Goal: Task Accomplishment & Management: Complete application form

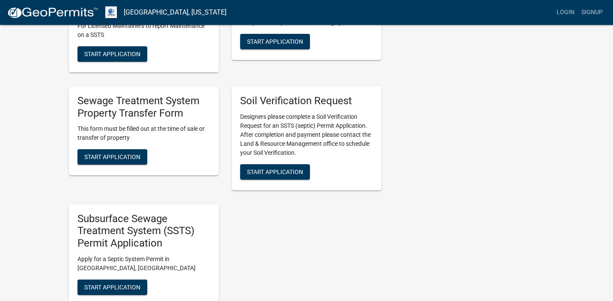
scroll to position [290, 0]
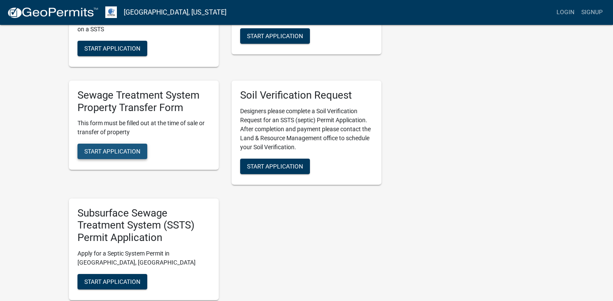
click at [110, 149] on span "Start Application" at bounding box center [112, 151] width 56 height 7
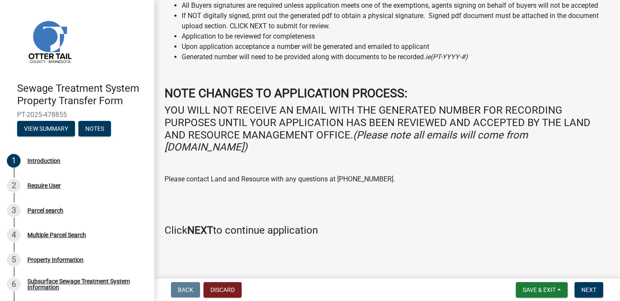
scroll to position [83, 0]
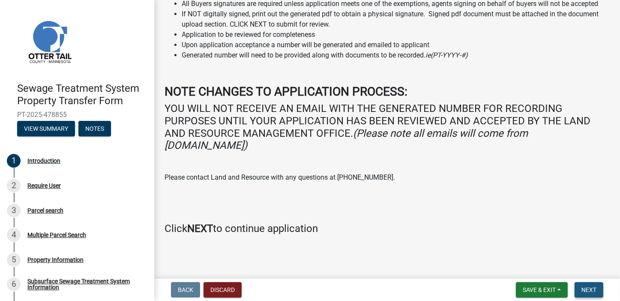
click at [586, 286] on span "Next" at bounding box center [588, 289] width 15 height 7
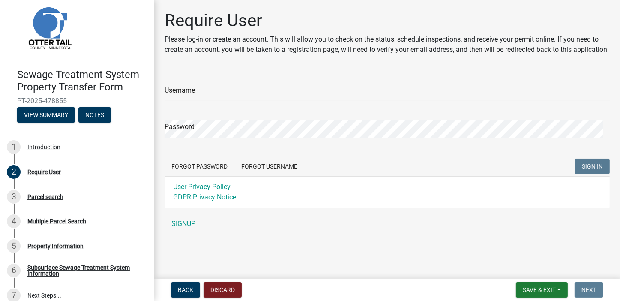
scroll to position [24, 0]
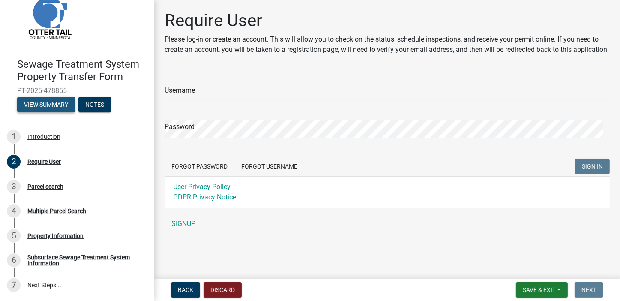
click at [43, 102] on button "View Summary" at bounding box center [46, 104] width 58 height 15
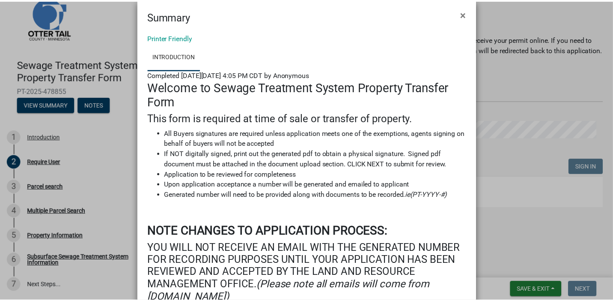
scroll to position [0, 0]
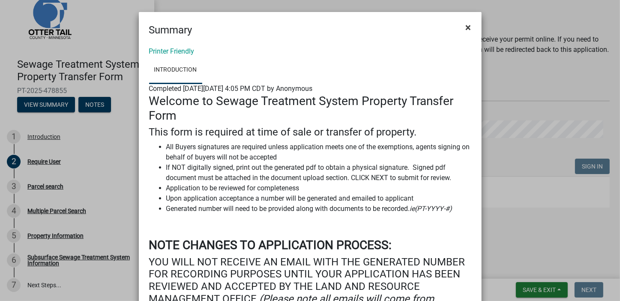
click at [466, 24] on span "×" at bounding box center [469, 27] width 6 height 12
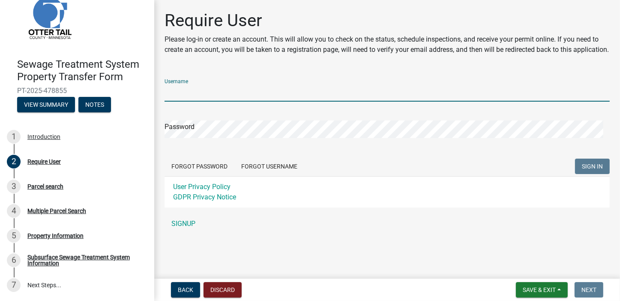
click at [226, 101] on input "Username" at bounding box center [386, 93] width 445 height 18
type input "WPL/ALT"
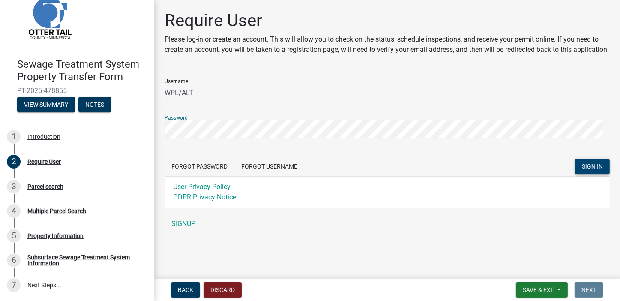
click at [582, 170] on span "SIGN IN" at bounding box center [592, 166] width 21 height 7
click at [238, 232] on link "SIGNUP" at bounding box center [386, 223] width 445 height 17
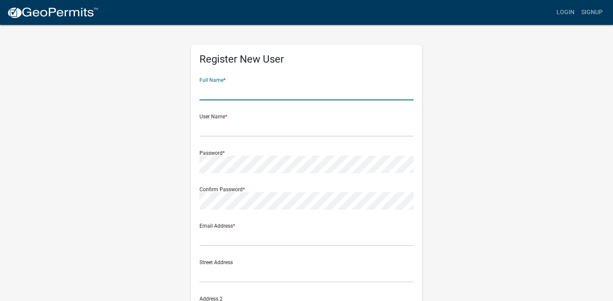
click at [218, 93] on input "text" at bounding box center [307, 92] width 214 height 18
click at [515, 83] on div "Register New User Full Name * User Name * Password * Confirm Password * Email A…" at bounding box center [307, 253] width 488 height 458
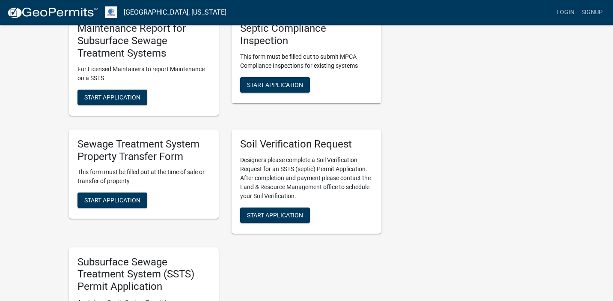
scroll to position [248, 0]
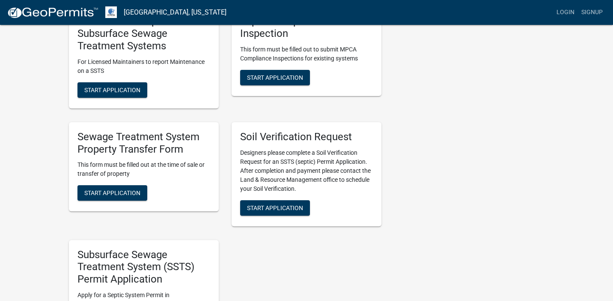
click at [157, 148] on h5 "Sewage Treatment System Property Transfer Form" at bounding box center [144, 143] width 133 height 25
click at [158, 148] on h5 "Sewage Treatment System Property Transfer Form" at bounding box center [144, 143] width 133 height 25
click at [113, 193] on span "Start Application" at bounding box center [112, 192] width 56 height 7
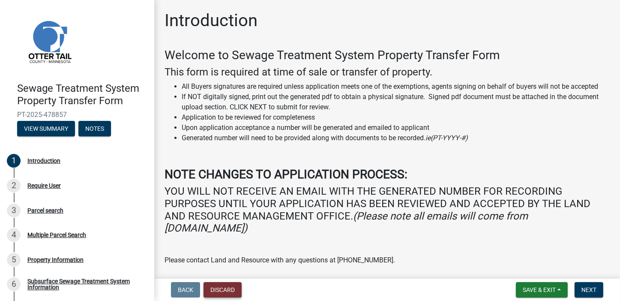
click at [220, 288] on button "Discard" at bounding box center [222, 289] width 38 height 15
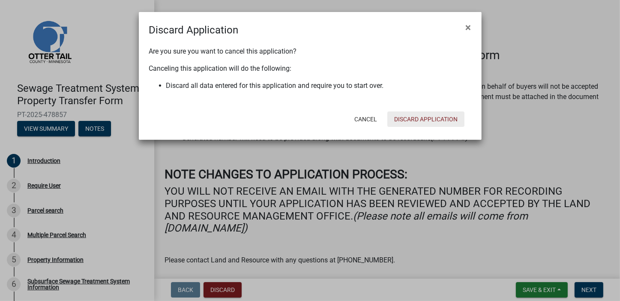
click at [403, 117] on button "Discard Application" at bounding box center [425, 118] width 77 height 15
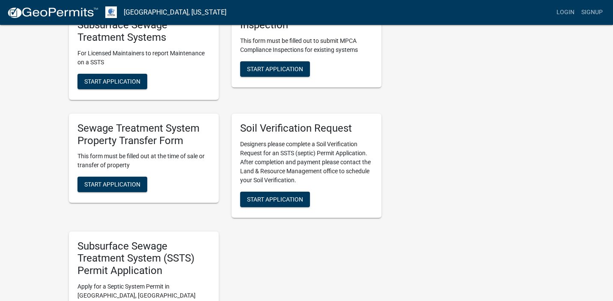
scroll to position [263, 0]
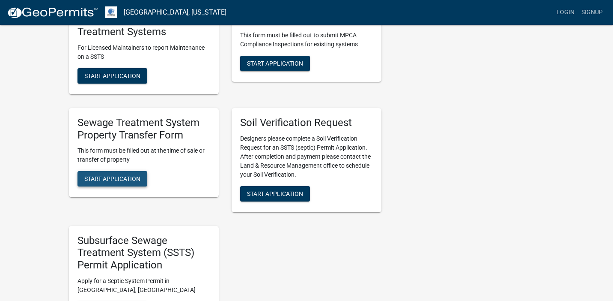
click at [106, 179] on span "Start Application" at bounding box center [112, 178] width 56 height 7
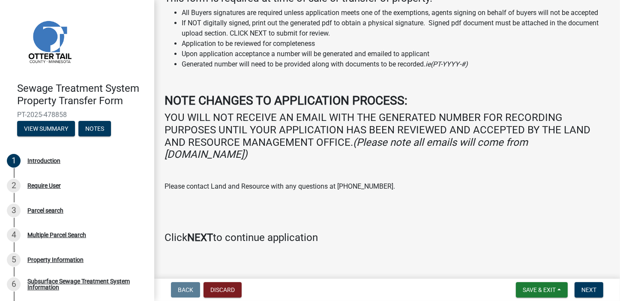
scroll to position [83, 0]
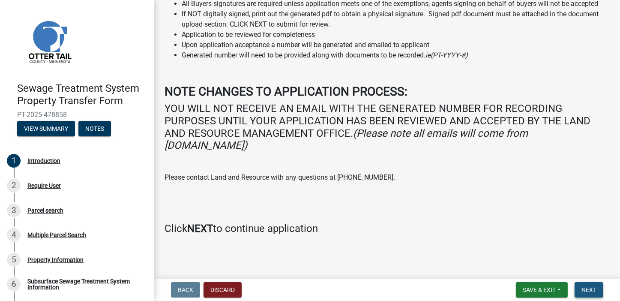
click at [589, 288] on span "Next" at bounding box center [588, 289] width 15 height 7
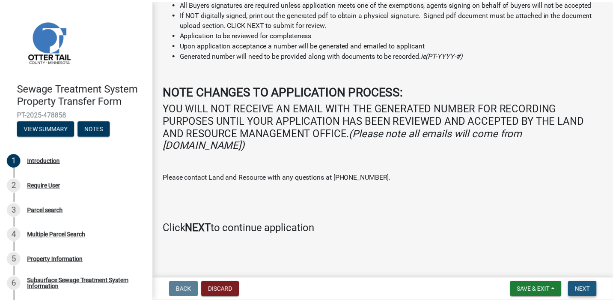
scroll to position [0, 0]
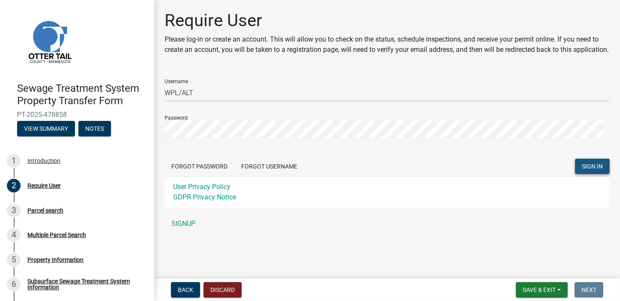
click at [582, 170] on span "SIGN IN" at bounding box center [592, 166] width 21 height 7
click at [586, 170] on span "SIGN IN" at bounding box center [592, 166] width 21 height 7
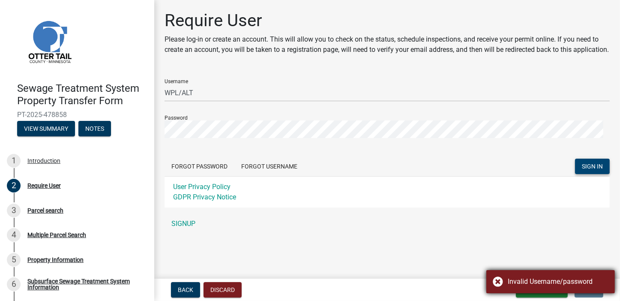
click at [498, 280] on div "Invalid Username/password" at bounding box center [550, 281] width 128 height 23
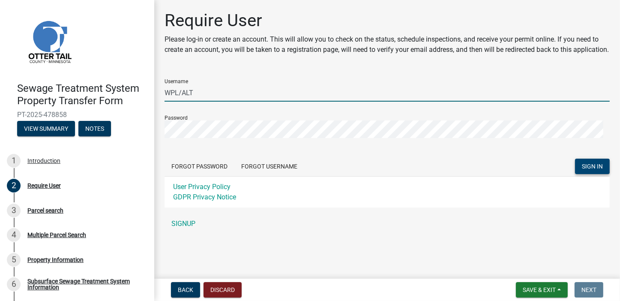
click at [202, 101] on input "WPL/ALT" at bounding box center [386, 93] width 445 height 18
type input "WPLALT"
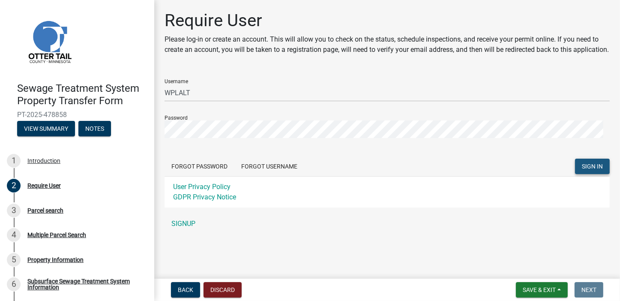
click at [584, 170] on span "SIGN IN" at bounding box center [592, 166] width 21 height 7
click at [194, 285] on button "Back" at bounding box center [185, 289] width 29 height 15
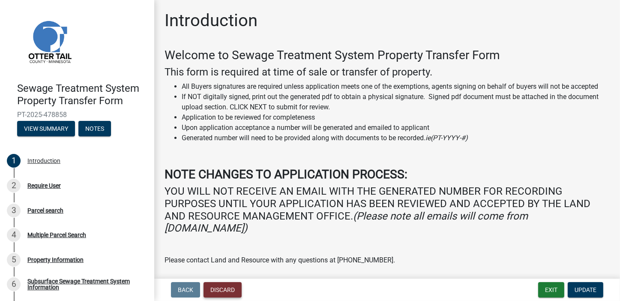
click at [220, 288] on button "Discard" at bounding box center [222, 289] width 38 height 15
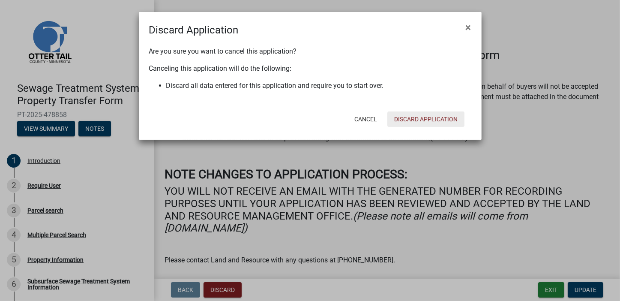
click at [421, 118] on button "Discard Application" at bounding box center [425, 118] width 77 height 15
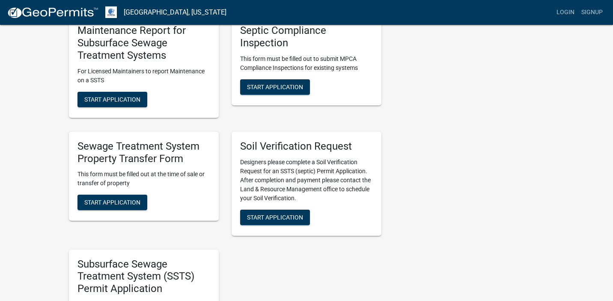
scroll to position [241, 0]
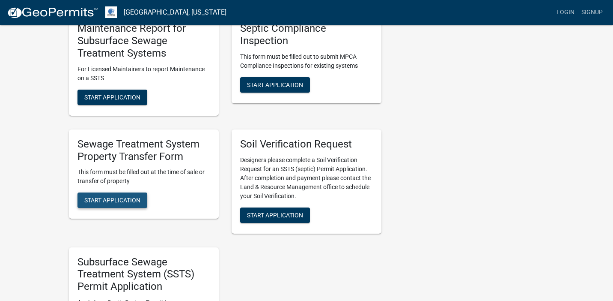
click at [110, 200] on span "Start Application" at bounding box center [112, 200] width 56 height 7
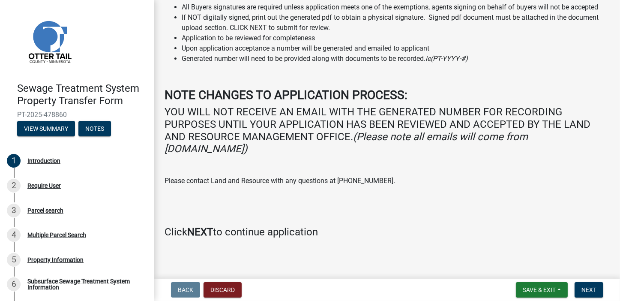
scroll to position [83, 0]
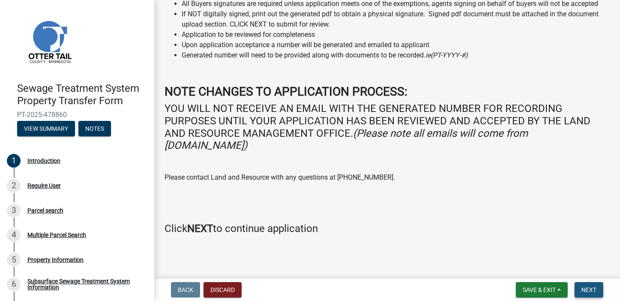
click at [586, 289] on span "Next" at bounding box center [588, 289] width 15 height 7
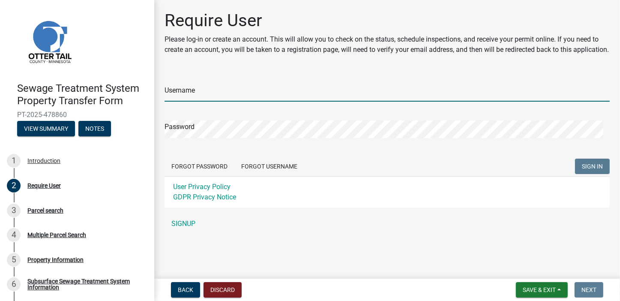
type input "WPL/ALT"
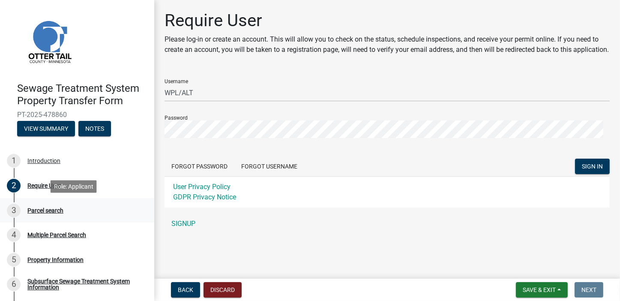
click at [51, 210] on div "Parcel search" at bounding box center [45, 210] width 36 height 6
click at [46, 209] on div "Parcel search" at bounding box center [45, 210] width 36 height 6
click at [38, 160] on div "Introduction" at bounding box center [43, 161] width 33 height 6
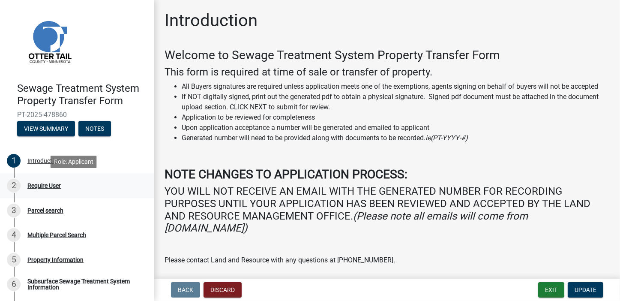
click at [31, 184] on div "Require User" at bounding box center [43, 185] width 33 height 6
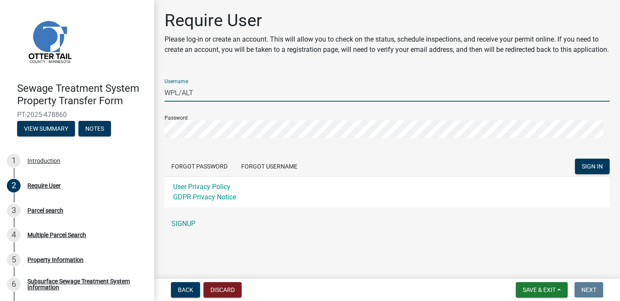
click at [196, 101] on input "WPL/ALT" at bounding box center [386, 93] width 445 height 18
type input "WPLALT"
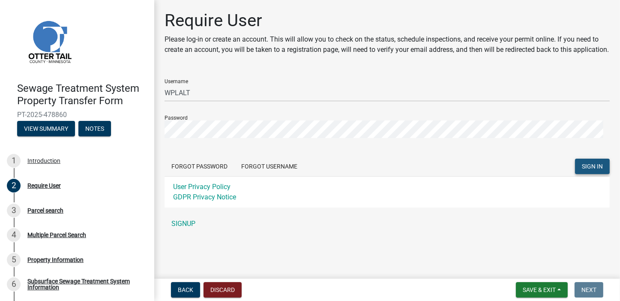
click at [585, 170] on span "SIGN IN" at bounding box center [592, 166] width 21 height 7
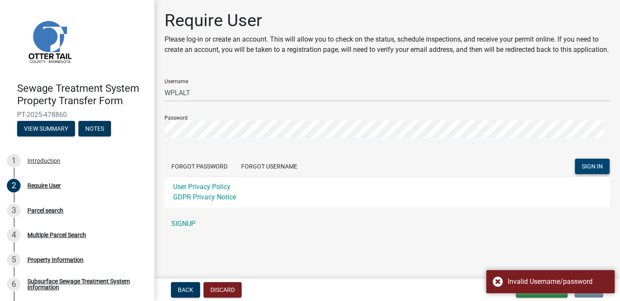
click at [585, 170] on span "SIGN IN" at bounding box center [592, 166] width 21 height 7
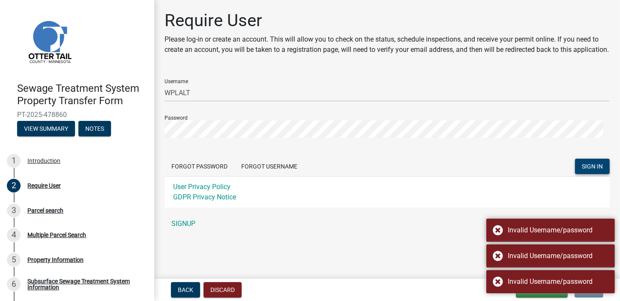
click at [585, 170] on span "SIGN IN" at bounding box center [592, 166] width 21 height 7
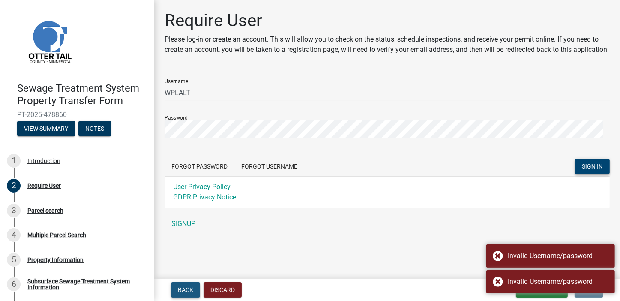
click at [182, 284] on button "Back" at bounding box center [185, 289] width 29 height 15
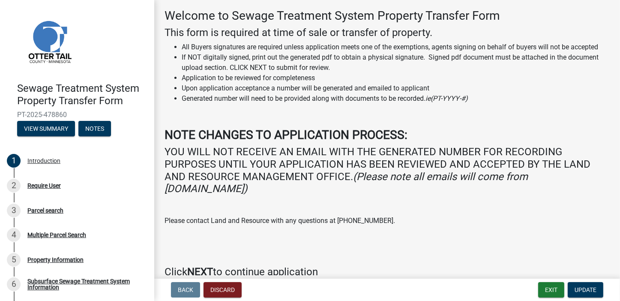
scroll to position [83, 0]
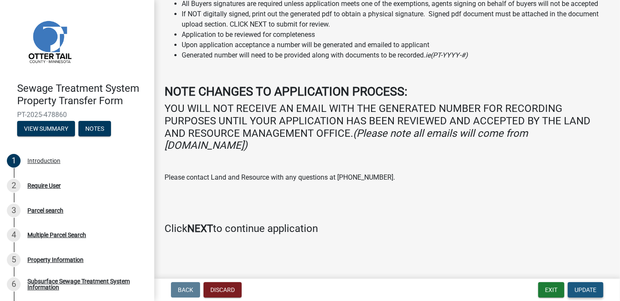
click at [581, 287] on span "Update" at bounding box center [585, 289] width 22 height 7
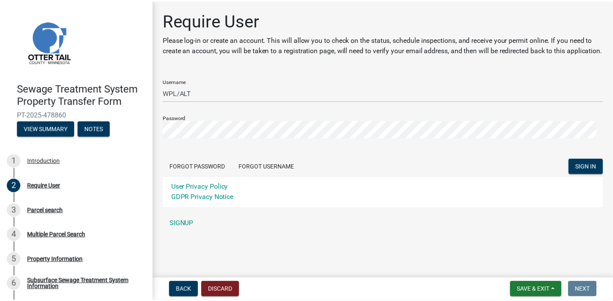
scroll to position [1, 0]
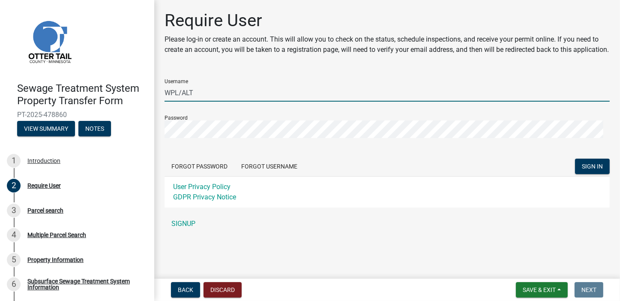
click at [202, 101] on input "WPL/ALT" at bounding box center [386, 93] width 445 height 18
type input "W"
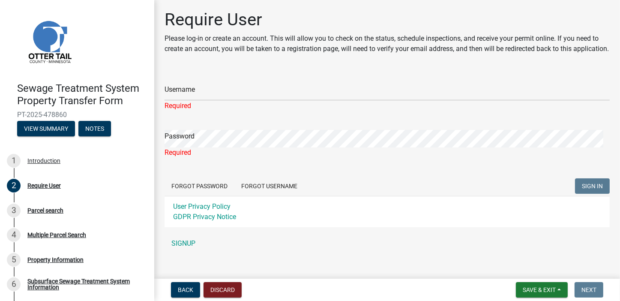
click at [324, 186] on form "Username Required Password Required Forgot Password Forgot Username SIGN IN Use…" at bounding box center [386, 149] width 445 height 156
click at [184, 252] on link "SIGNUP" at bounding box center [386, 243] width 445 height 17
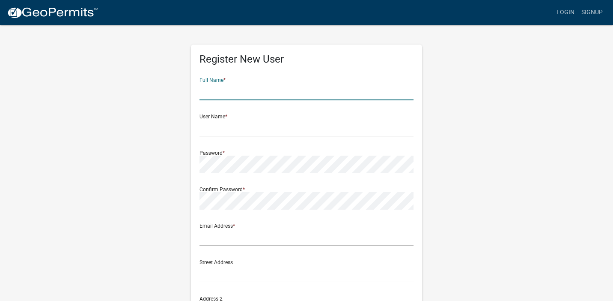
click at [230, 89] on input "text" at bounding box center [307, 92] width 214 height 18
click at [479, 90] on div "Register New User Full Name * User Name * Password * Confirm Password * Email A…" at bounding box center [307, 253] width 488 height 458
click at [220, 91] on input "text" at bounding box center [307, 92] width 214 height 18
type input "[PERSON_NAME]"
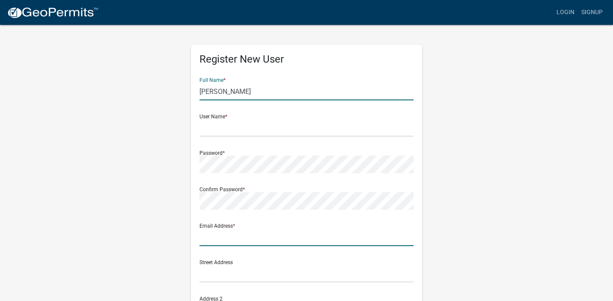
type input "[EMAIL_ADDRESS][DOMAIN_NAME]"
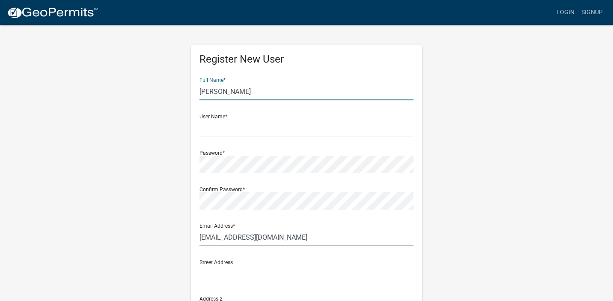
type input "6128678233"
type input "[PERSON_NAME]"
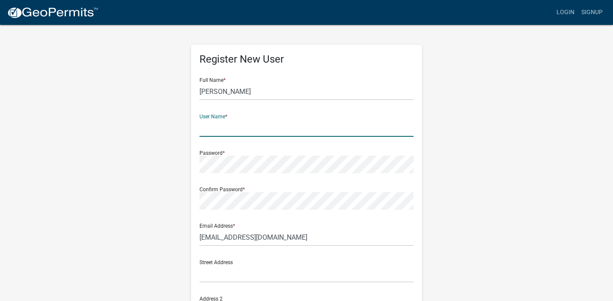
click at [219, 128] on input "text" at bounding box center [307, 128] width 214 height 18
type input "WPL/ALT"
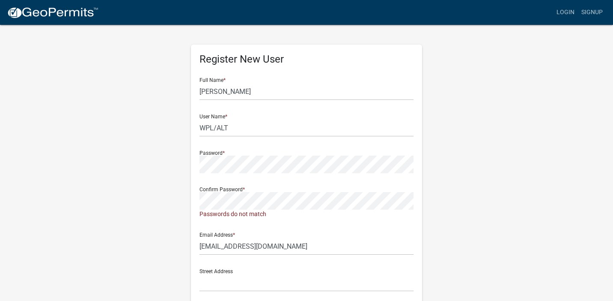
click at [458, 233] on div "Register New User Full Name * [PERSON_NAME] User Name * WPL/ALT Password * Conf…" at bounding box center [307, 257] width 488 height 467
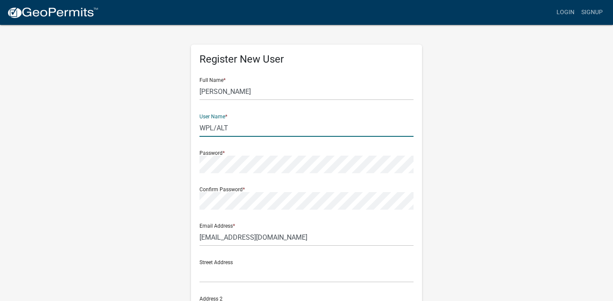
click at [270, 120] on input "WPL/ALT" at bounding box center [307, 128] width 214 height 18
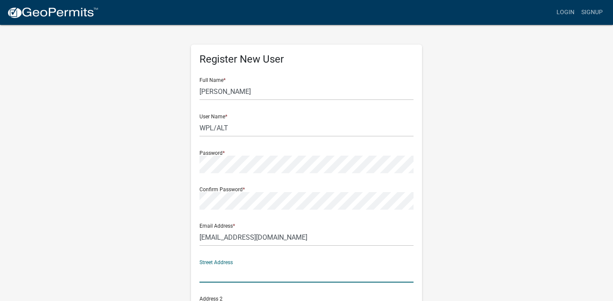
click at [211, 275] on input "text" at bounding box center [307, 274] width 214 height 18
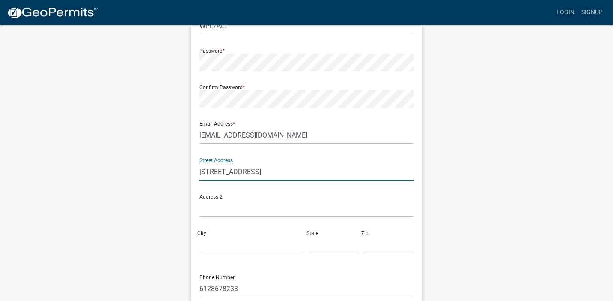
scroll to position [104, 0]
type input "[STREET_ADDRESS]"
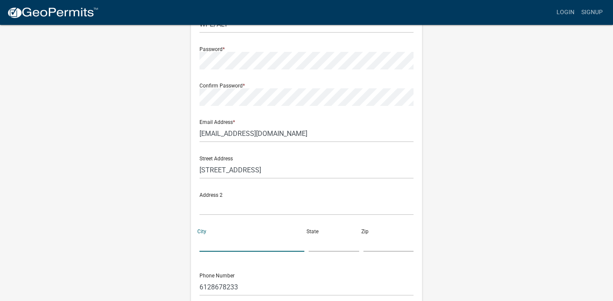
click at [202, 243] on input "City" at bounding box center [252, 243] width 105 height 18
type input "Wayzata"
type input "MN"
type input "55391"
click at [314, 192] on div "Address 2" at bounding box center [307, 200] width 214 height 30
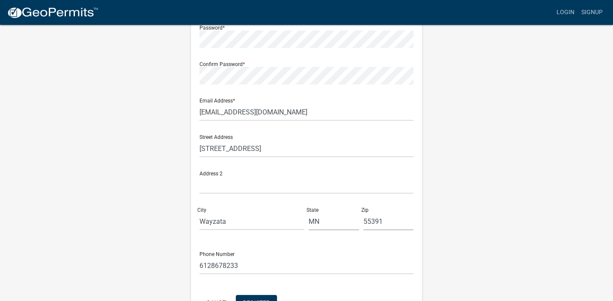
scroll to position [125, 0]
drag, startPoint x: 292, startPoint y: 149, endPoint x: 82, endPoint y: 170, distance: 210.5
click at [81, 169] on div "Register New User Full Name * [PERSON_NAME] User Name * WPL/ALT Password * Conf…" at bounding box center [307, 128] width 488 height 458
type input "[STREET_ADDRESS][PERSON_NAME]"
click at [153, 161] on div "Register New User Full Name * [PERSON_NAME] User Name * WPL/ALT Password * Conf…" at bounding box center [307, 128] width 488 height 458
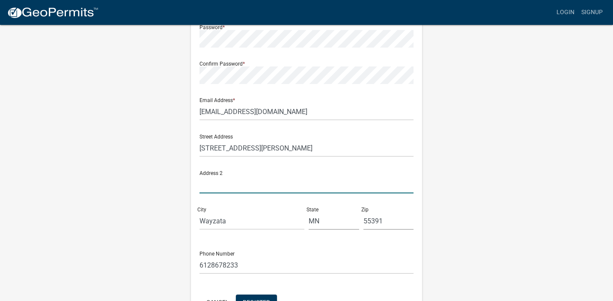
click at [208, 185] on input "text" at bounding box center [307, 185] width 214 height 18
click at [192, 135] on div "Register New User Full Name * [PERSON_NAME] User Name * WPL/ALT Password * Conf…" at bounding box center [306, 123] width 231 height 409
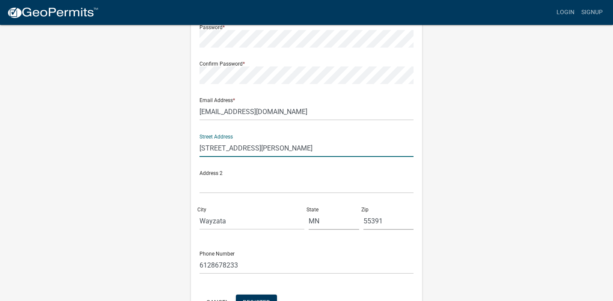
drag, startPoint x: 272, startPoint y: 147, endPoint x: 147, endPoint y: 141, distance: 124.4
click at [147, 141] on div "Register New User Full Name * [PERSON_NAME] User Name * WPL/ALT Password * Conf…" at bounding box center [307, 128] width 488 height 458
drag, startPoint x: 203, startPoint y: 146, endPoint x: 298, endPoint y: 137, distance: 95.2
click at [298, 137] on div "Street Address" at bounding box center [307, 142] width 214 height 30
click at [206, 147] on input "text" at bounding box center [307, 148] width 214 height 18
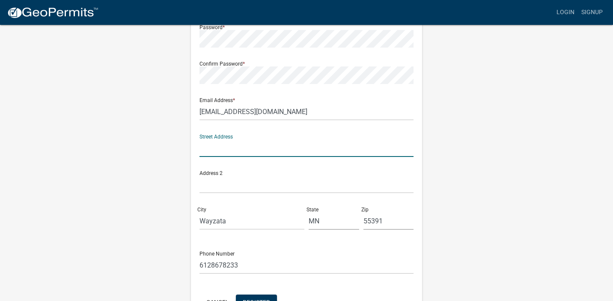
type input "[STREET_ADDRESS][PERSON_NAME]"
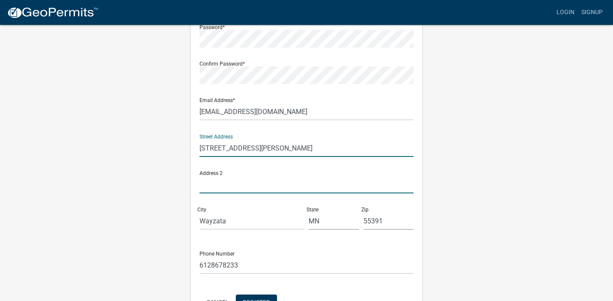
type input "Ste 1050"
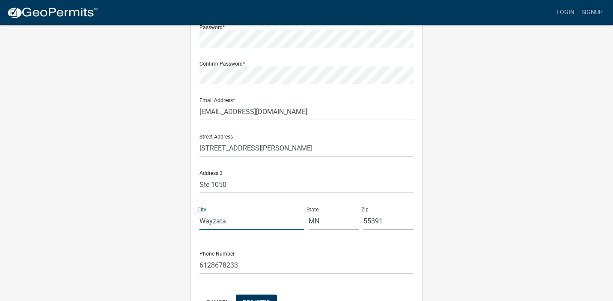
click at [230, 215] on input "Wayzata" at bounding box center [252, 221] width 105 height 18
drag, startPoint x: 228, startPoint y: 218, endPoint x: 149, endPoint y: 218, distance: 79.7
click at [149, 218] on div "Register New User Full Name * [PERSON_NAME] User Name * WPL/ALT Password * Conf…" at bounding box center [307, 128] width 488 height 458
type input "Minnetonka"
drag, startPoint x: 387, startPoint y: 219, endPoint x: 396, endPoint y: 220, distance: 8.6
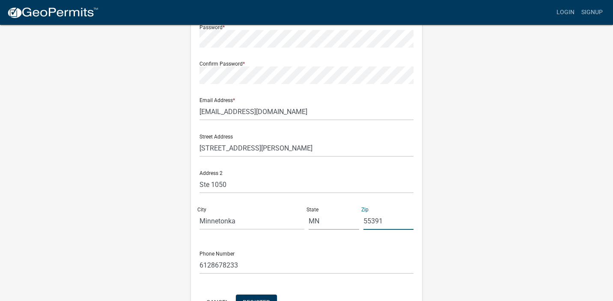
click at [391, 219] on input "55391" at bounding box center [389, 221] width 51 height 18
type input "55305"
click at [543, 199] on div "Register New User Full Name * [PERSON_NAME] User Name * WPL/ALT Password * Conf…" at bounding box center [307, 128] width 488 height 458
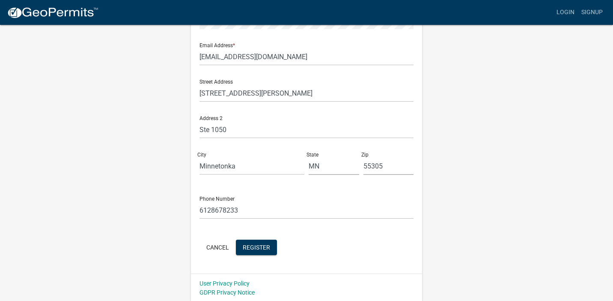
scroll to position [182, 0]
click at [257, 243] on span "Register" at bounding box center [256, 245] width 27 height 7
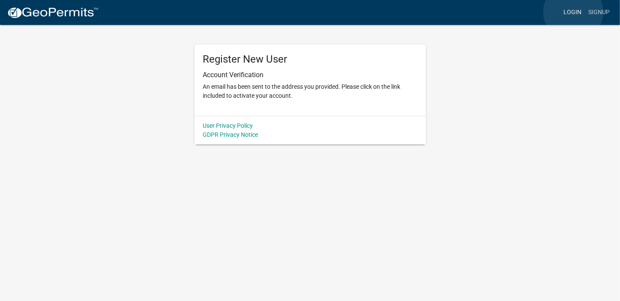
click at [573, 12] on link "Login" at bounding box center [572, 12] width 25 height 16
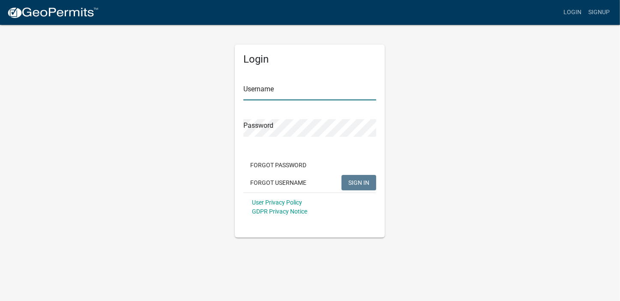
type input "WPL/ALT"
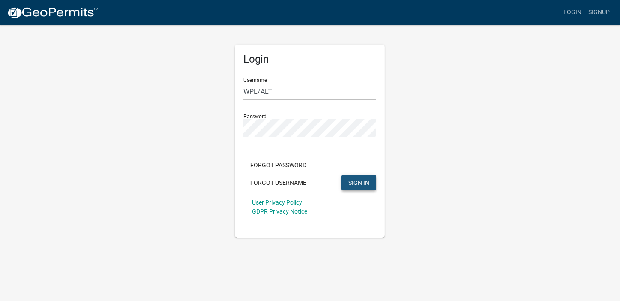
click at [357, 182] on span "SIGN IN" at bounding box center [358, 182] width 21 height 7
click at [430, 121] on div "Login Username WPL/ALT Password Forgot Password Forgot Username SIGN IN User Pr…" at bounding box center [310, 130] width 488 height 213
click at [359, 180] on span "SIGN IN" at bounding box center [358, 182] width 21 height 7
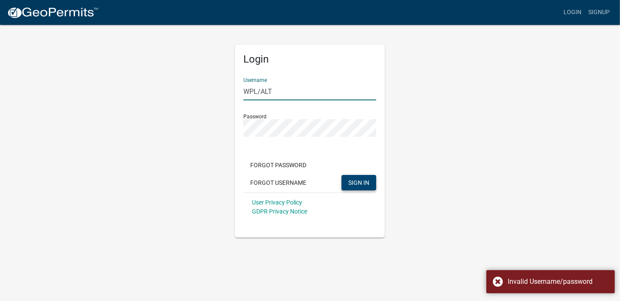
click at [279, 92] on input "WPL/ALT" at bounding box center [309, 92] width 133 height 18
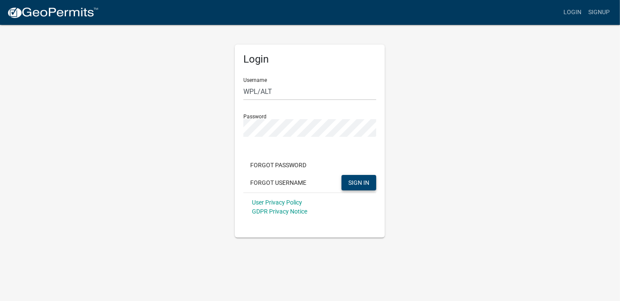
click at [425, 126] on div "Login Username WPL/ALT Password Forgot Password Forgot Username SIGN IN User Pr…" at bounding box center [310, 130] width 488 height 213
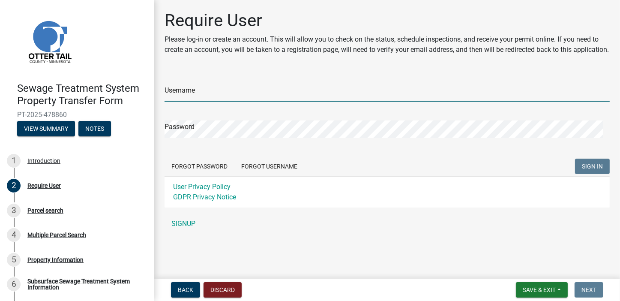
type input "WPL/ALT"
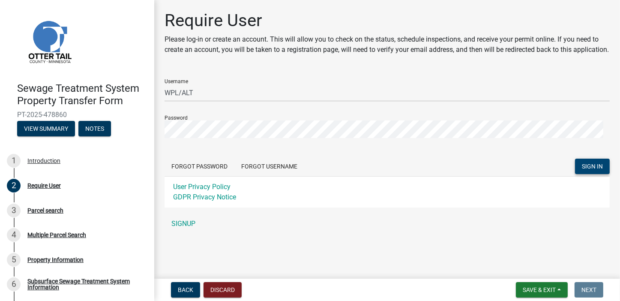
click at [584, 170] on span "SIGN IN" at bounding box center [592, 166] width 21 height 7
click at [582, 170] on span "SIGN IN" at bounding box center [592, 166] width 21 height 7
click at [179, 232] on link "SIGNUP" at bounding box center [386, 223] width 445 height 17
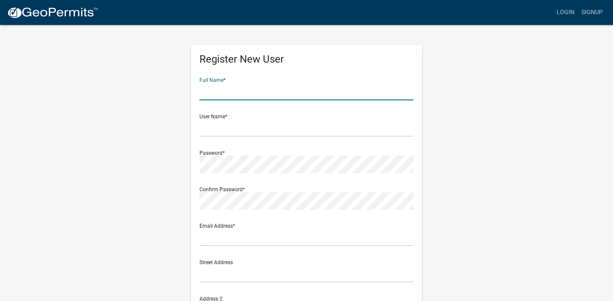
click at [202, 90] on input "text" at bounding box center [307, 92] width 214 height 18
type input "[PERSON_NAME]"
type input "WPL/ALT"
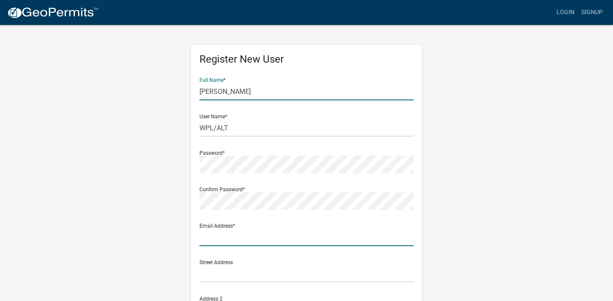
type input "[EMAIL_ADDRESS][DOMAIN_NAME]"
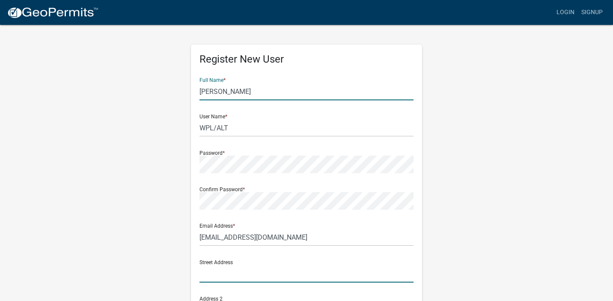
type input "[STREET_ADDRESS][PERSON_NAME]"
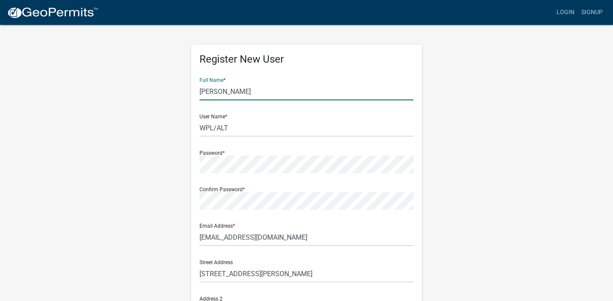
type input "Ste 1050"
type input "Minnetonka"
type input "MN"
type input "55305"
type input "6128678233"
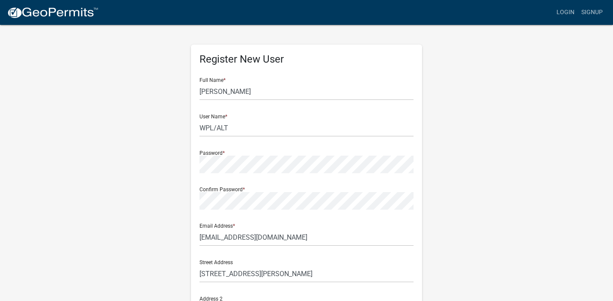
click at [155, 115] on div "Register New User Full Name * [PERSON_NAME] User Name * WPL/ALT Password * Conf…" at bounding box center [307, 253] width 488 height 458
click at [446, 191] on div "Register New User Full Name * [PERSON_NAME] User Name * WPL/ALT Password * Conf…" at bounding box center [307, 253] width 488 height 458
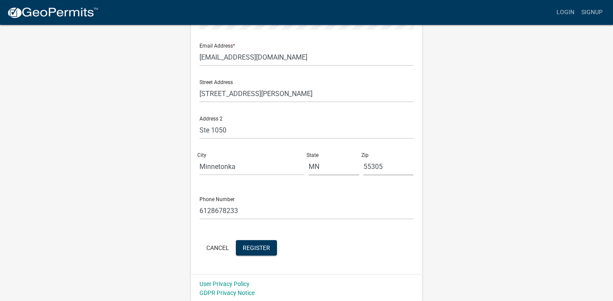
scroll to position [182, 0]
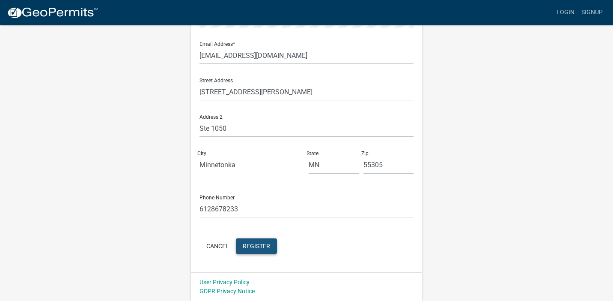
click at [255, 245] on span "Register" at bounding box center [256, 245] width 27 height 7
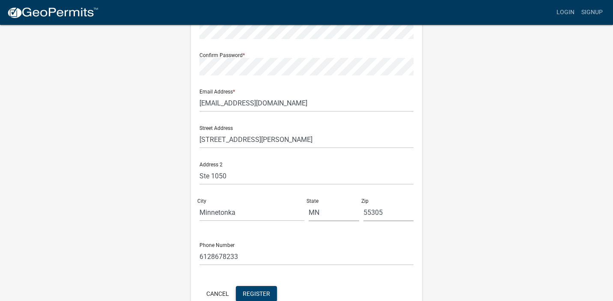
scroll to position [0, 0]
